Goal: Task Accomplishment & Management: Use online tool/utility

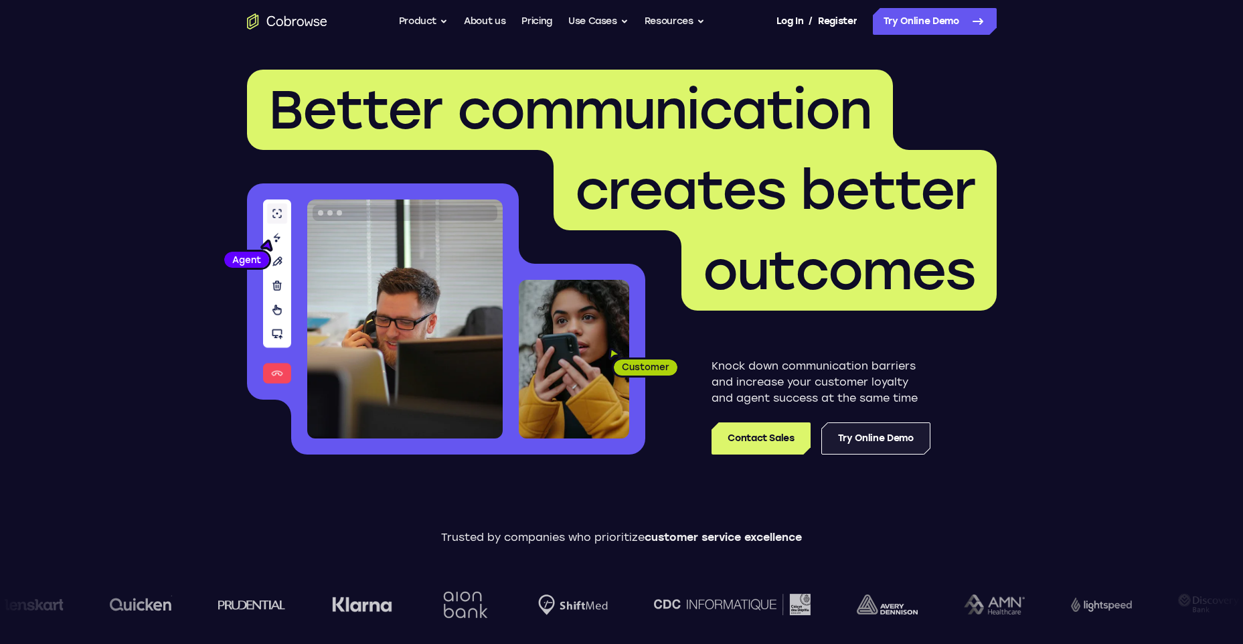
click at [883, 432] on link "Try Online Demo" at bounding box center [875, 438] width 109 height 32
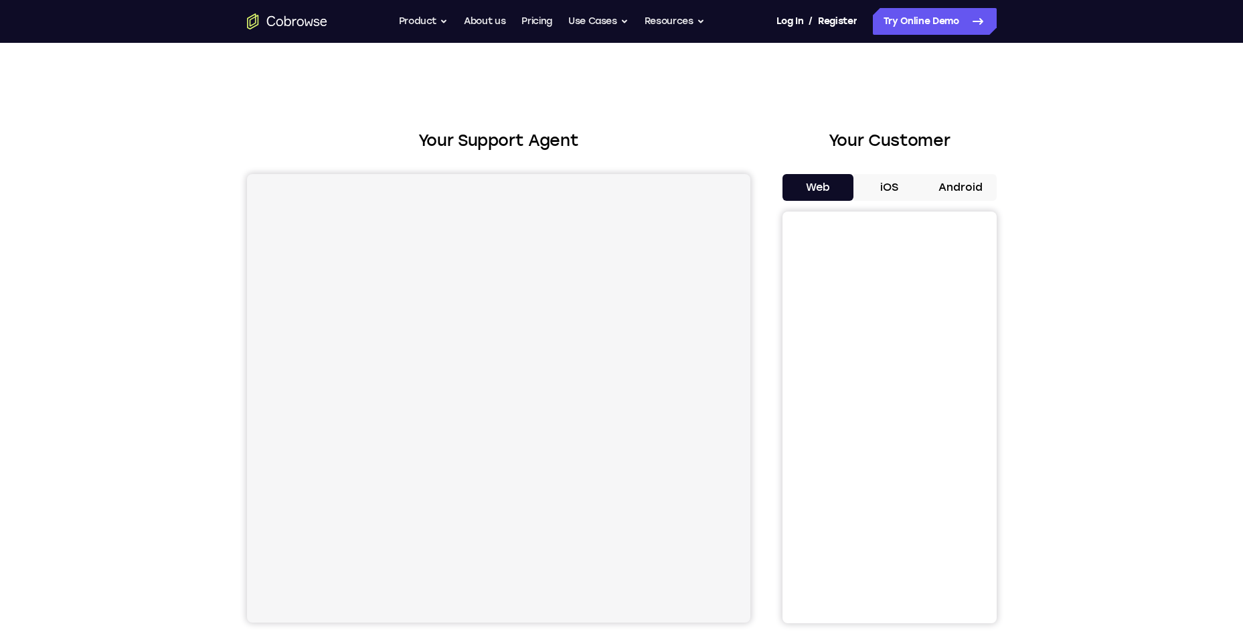
click at [966, 189] on button "Android" at bounding box center [961, 187] width 72 height 27
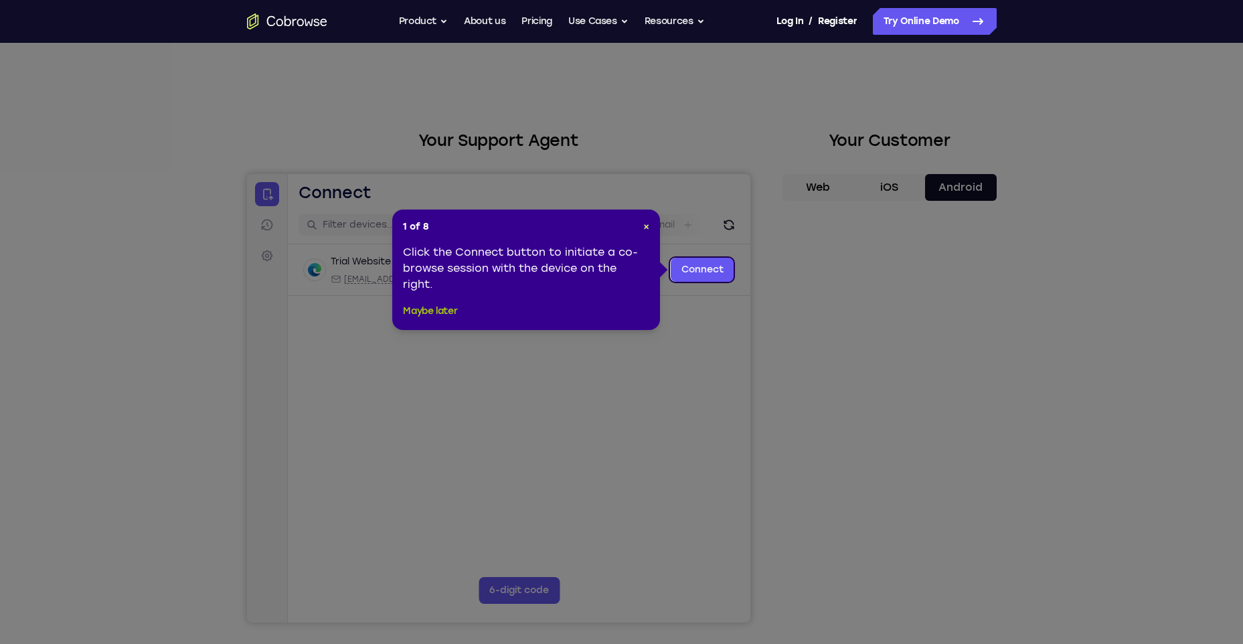
click at [434, 311] on button "Maybe later" at bounding box center [430, 311] width 54 height 16
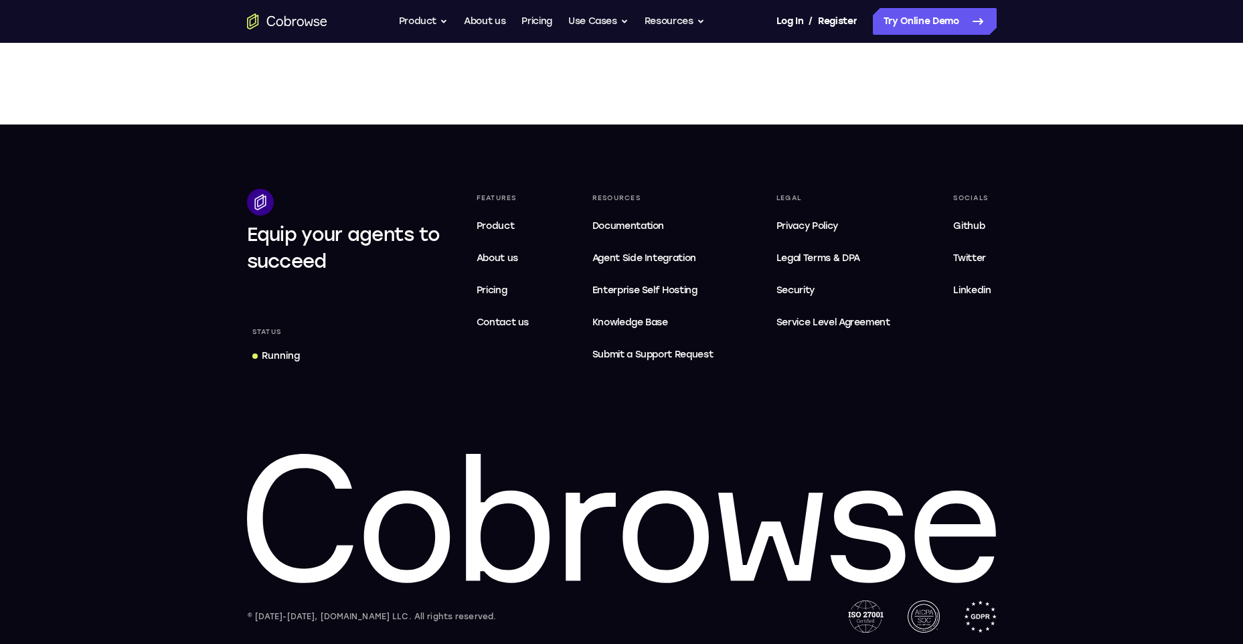
scroll to position [806, 0]
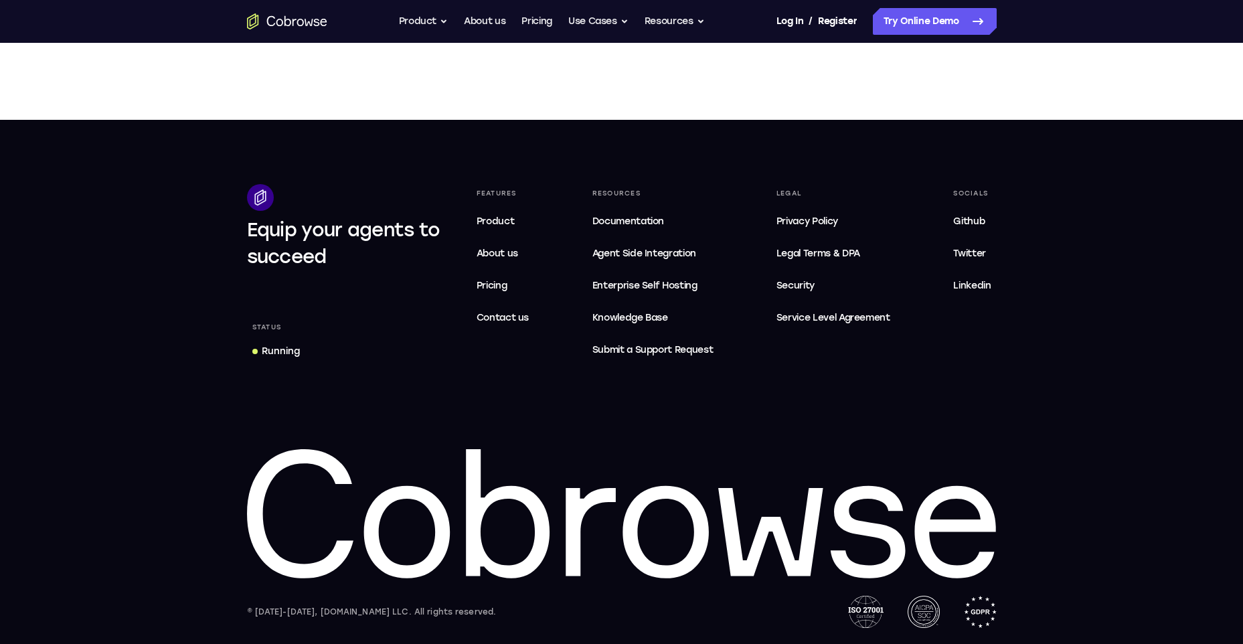
drag, startPoint x: 1241, startPoint y: 549, endPoint x: 1226, endPoint y: 391, distance: 157.9
click at [1226, 391] on footer "Equip your agents to succeed Status Running Features Product About us Pricing C…" at bounding box center [621, 382] width 1243 height 524
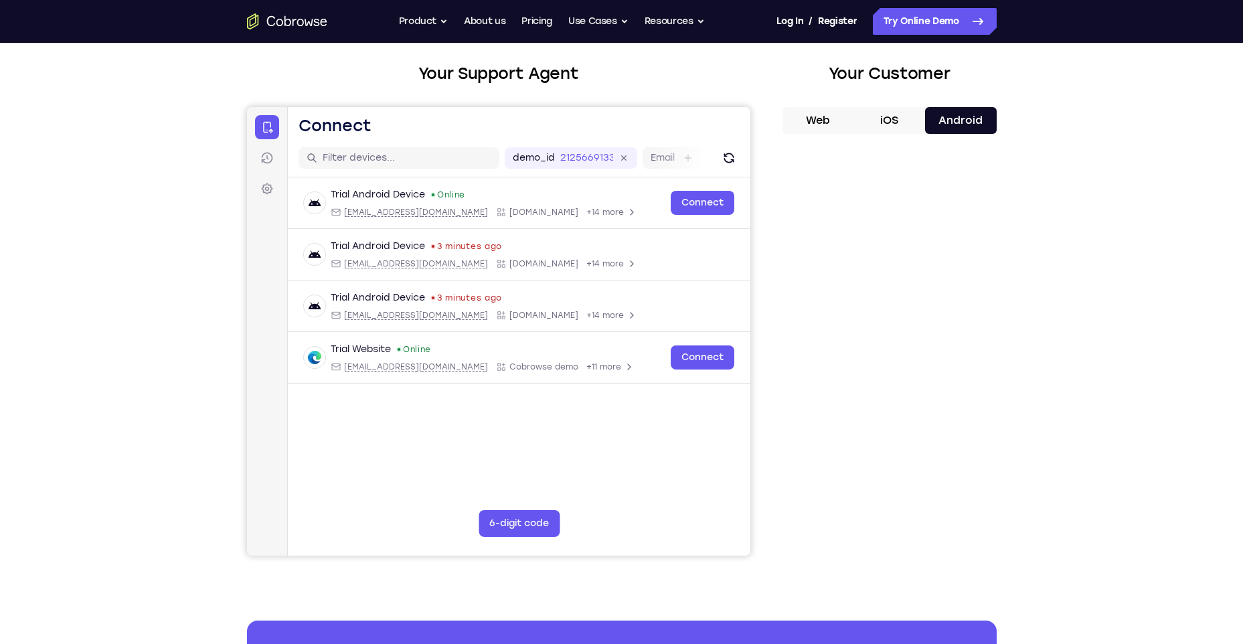
scroll to position [0, 0]
